Goal: Task Accomplishment & Management: Manage account settings

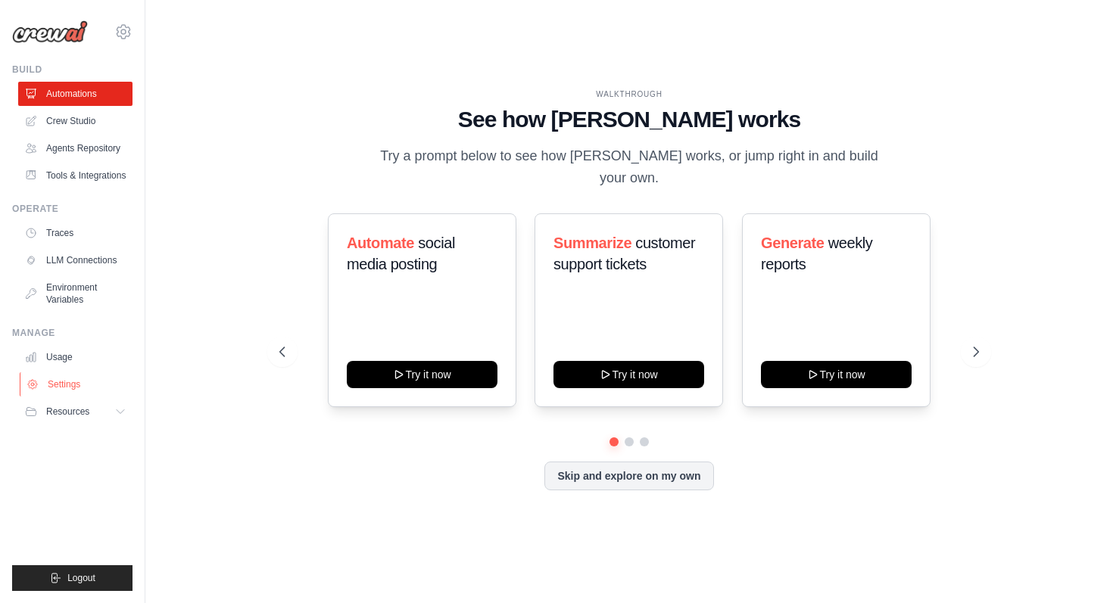
click at [61, 385] on link "Settings" at bounding box center [77, 384] width 114 height 24
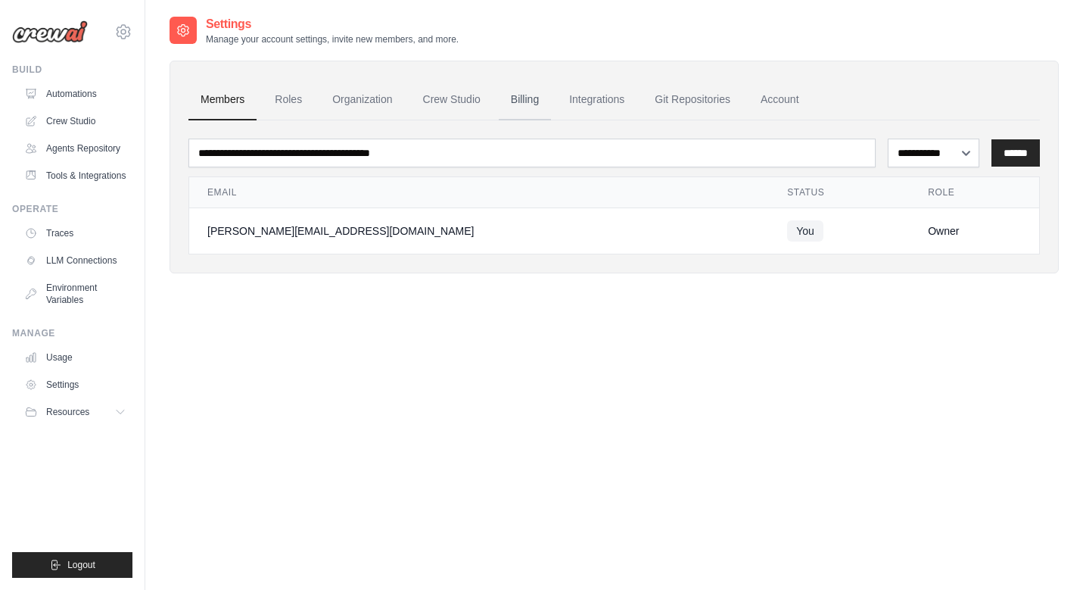
click at [520, 91] on link "Billing" at bounding box center [525, 99] width 52 height 41
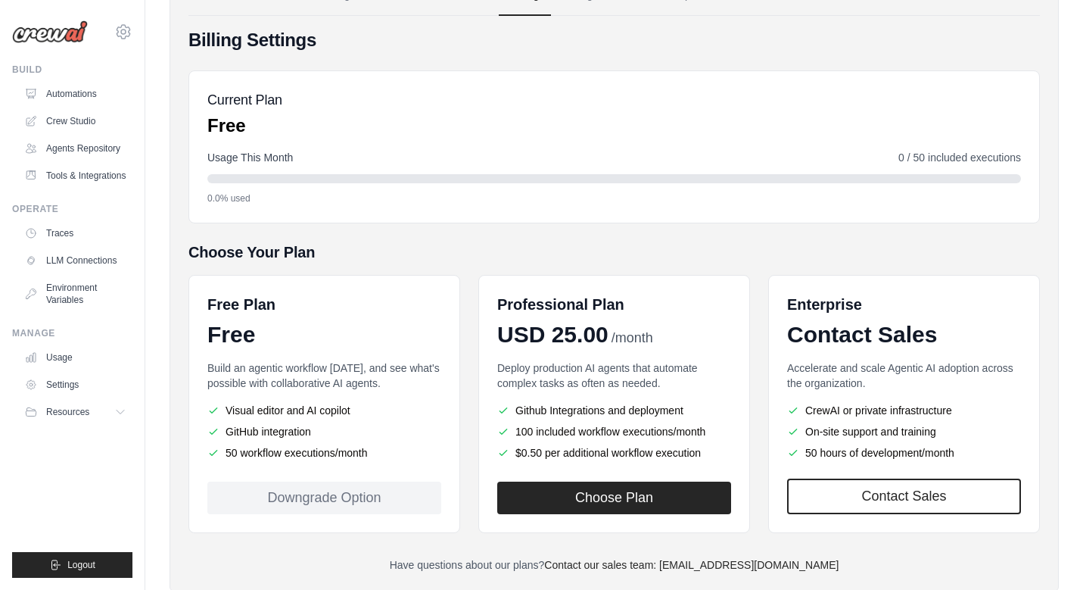
scroll to position [145, 0]
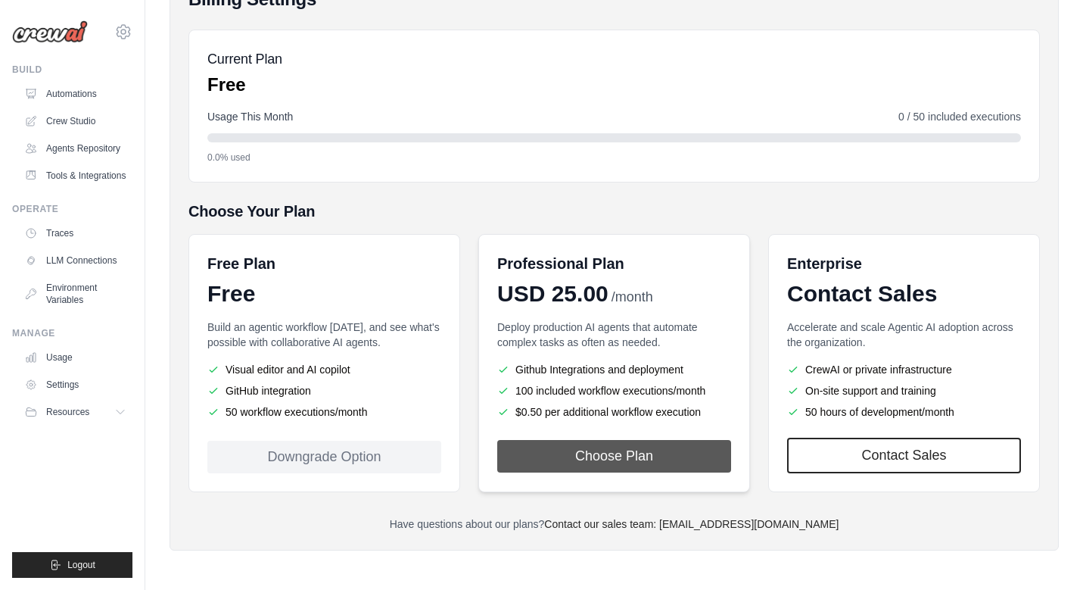
click at [618, 459] on button "Choose Plan" at bounding box center [614, 456] width 234 height 33
